Goal: Task Accomplishment & Management: Manage account settings

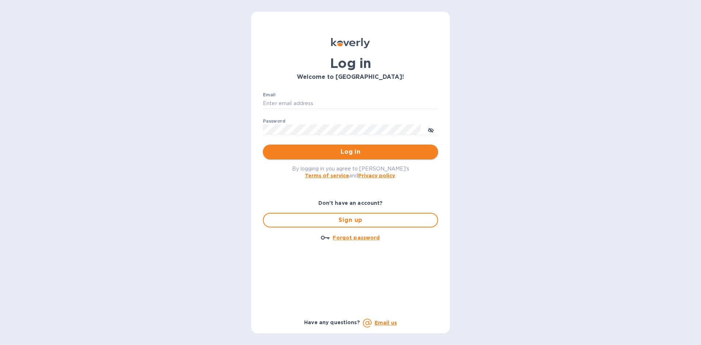
type input "[PERSON_NAME][EMAIL_ADDRESS][DOMAIN_NAME]"
click at [333, 150] on span "Log in" at bounding box center [351, 152] width 164 height 9
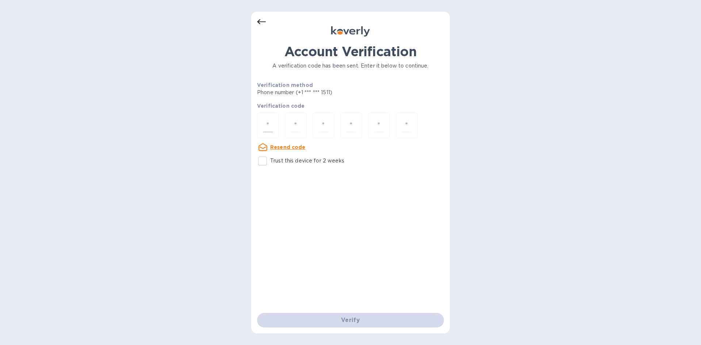
click at [278, 123] on div at bounding box center [268, 126] width 22 height 26
type input "4"
type input "3"
type input "8"
type input "4"
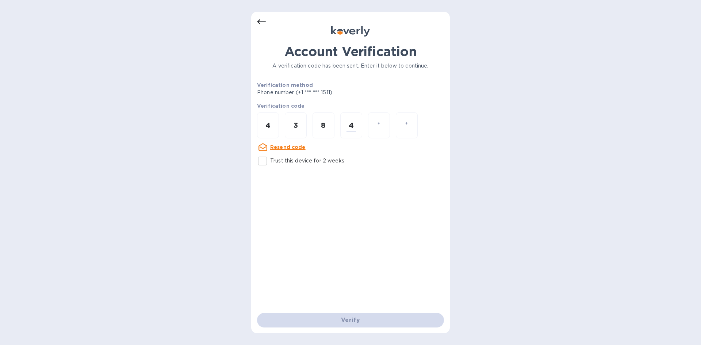
type input "6"
type input "7"
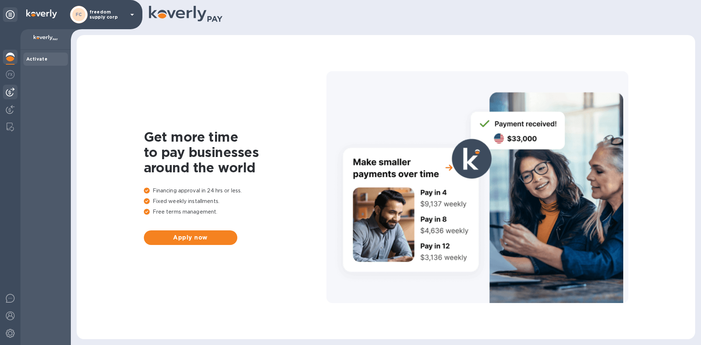
click at [7, 88] on img at bounding box center [10, 92] width 9 height 9
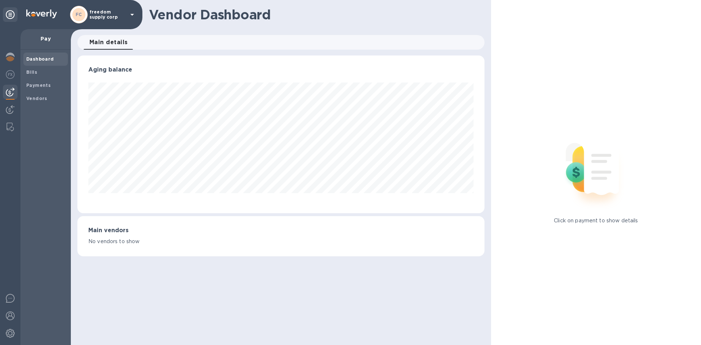
scroll to position [158, 407]
click at [10, 114] on div at bounding box center [10, 110] width 15 height 16
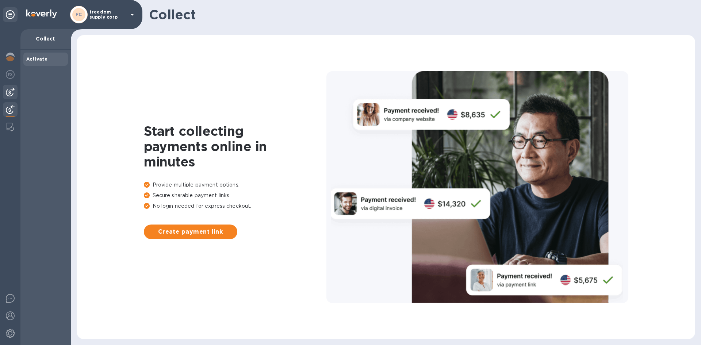
click at [9, 95] on img at bounding box center [10, 92] width 9 height 9
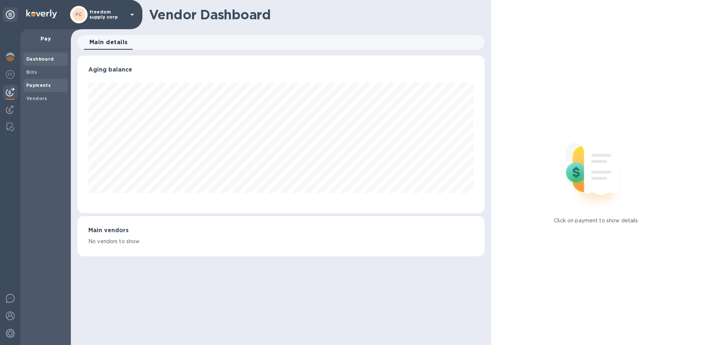
scroll to position [158, 407]
click at [36, 73] on b "Bills" at bounding box center [31, 71] width 11 height 5
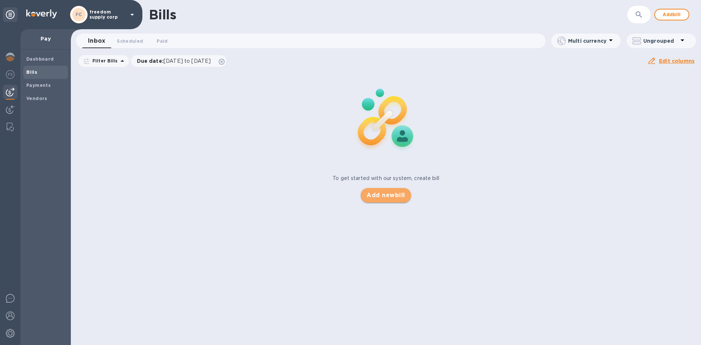
click at [369, 194] on span "Add new bill" at bounding box center [386, 195] width 38 height 9
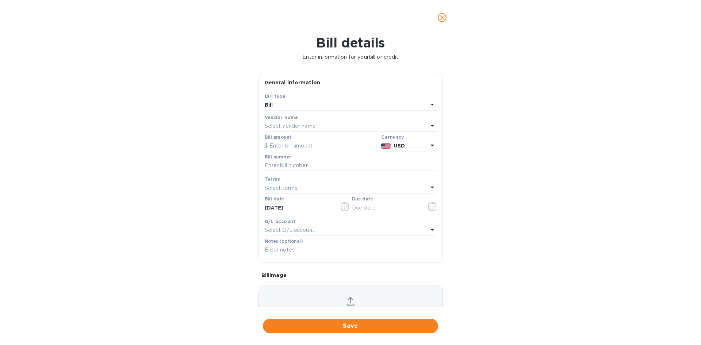
click at [339, 130] on div "Select vendor name" at bounding box center [346, 126] width 163 height 10
click at [328, 171] on p "Zarach Logistics / Trophy Shippers" at bounding box center [348, 168] width 155 height 8
click at [323, 167] on input "text" at bounding box center [351, 165] width 172 height 11
type input "B00173648"
click at [432, 208] on icon "button" at bounding box center [432, 206] width 8 height 9
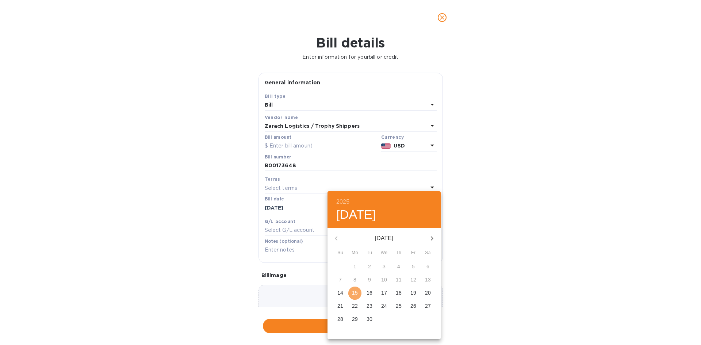
click at [358, 294] on span "15" at bounding box center [354, 292] width 13 height 7
type input "[DATE]"
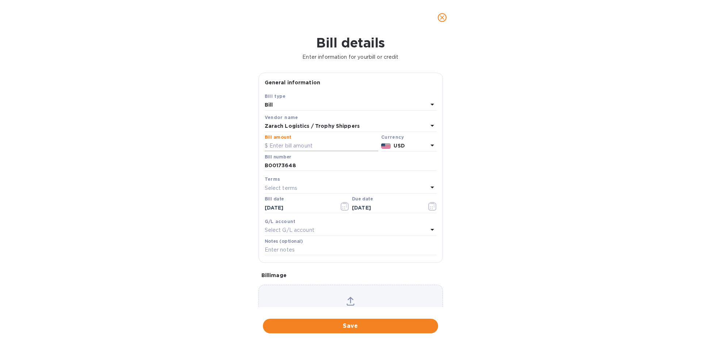
click at [317, 148] on input "text" at bounding box center [322, 146] width 114 height 11
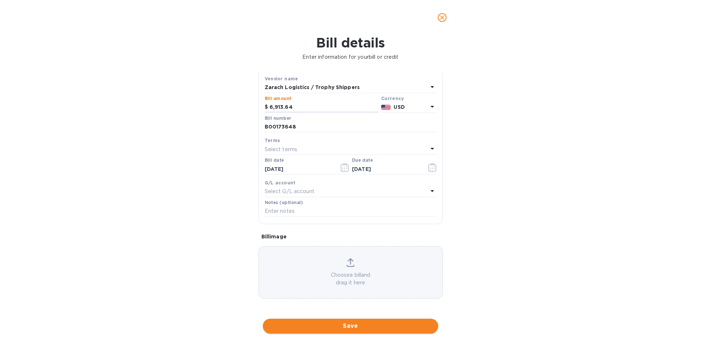
scroll to position [39, 0]
type input "6,913.64"
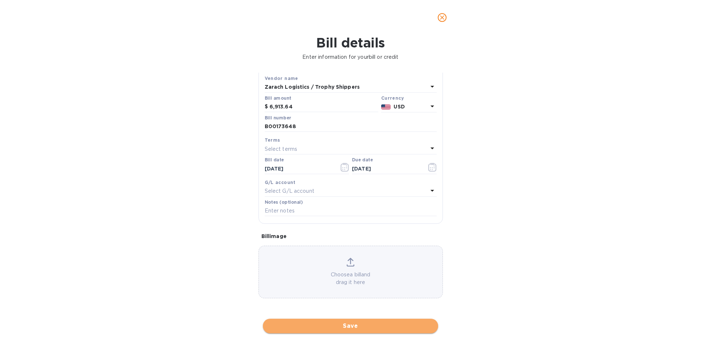
click at [358, 322] on span "Save" at bounding box center [351, 326] width 164 height 9
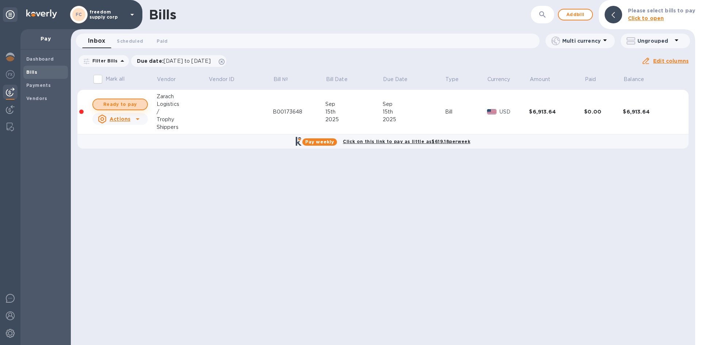
click at [120, 105] on span "Ready to pay" at bounding box center [120, 104] width 42 height 9
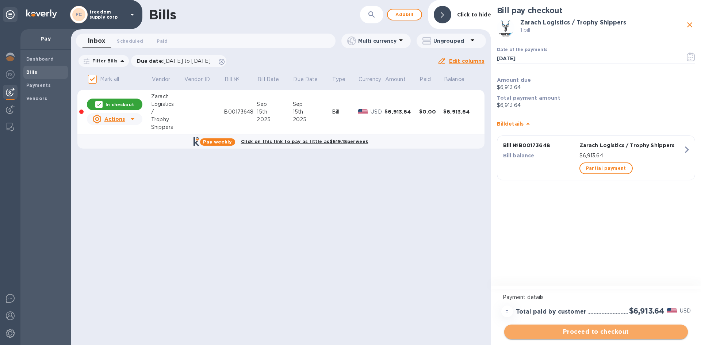
click at [590, 335] on span "Proceed to checkout" at bounding box center [596, 332] width 172 height 9
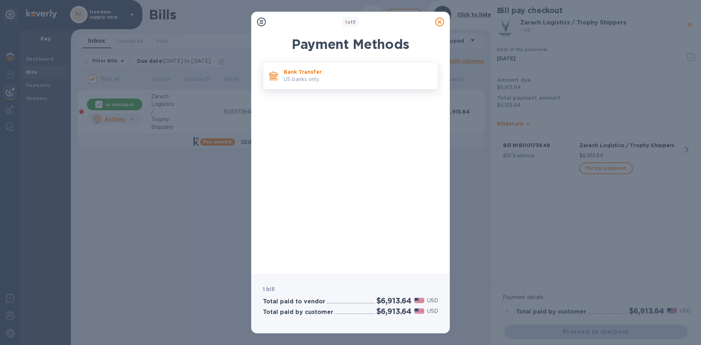
click at [301, 84] on div "Bank Transfer US banks only." at bounding box center [358, 75] width 154 height 21
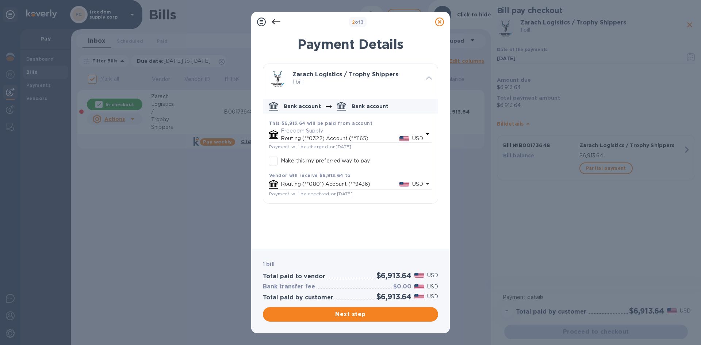
click at [311, 134] on p "Freedom Supply" at bounding box center [352, 131] width 142 height 8
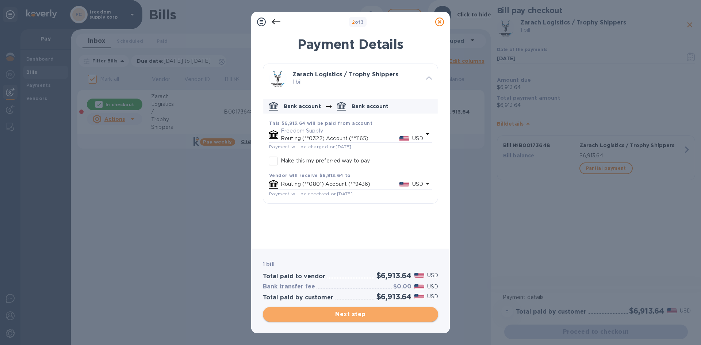
click at [355, 317] on span "Next step" at bounding box center [351, 314] width 164 height 9
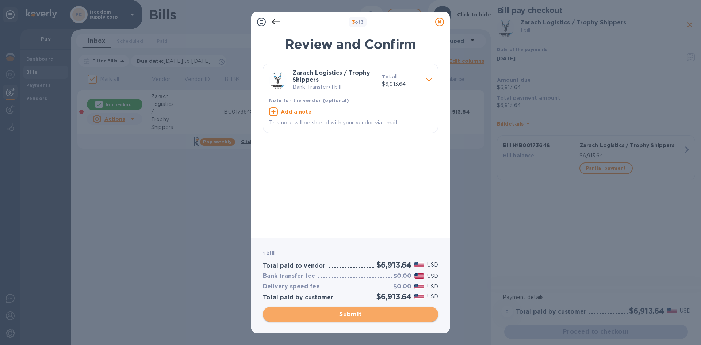
click at [355, 316] on span "Submit" at bounding box center [351, 314] width 164 height 9
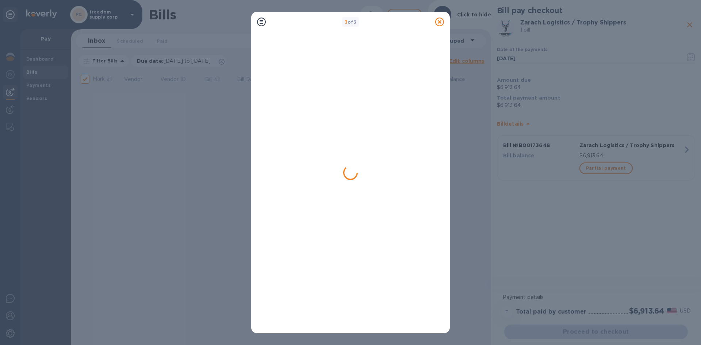
checkbox input "false"
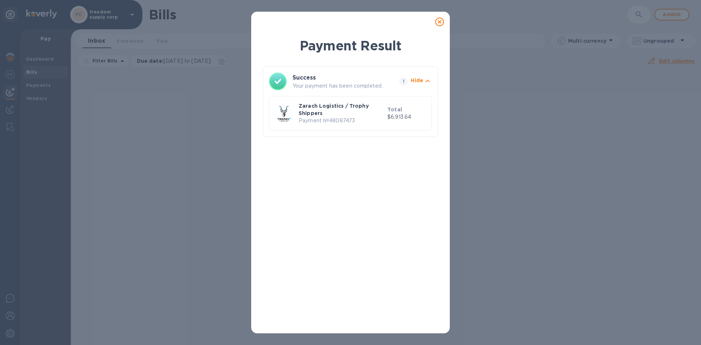
click at [340, 103] on p "Zarach Logistics / Trophy Shippers" at bounding box center [342, 109] width 86 height 15
click at [441, 22] on icon at bounding box center [439, 22] width 9 height 9
